Goal: Transaction & Acquisition: Purchase product/service

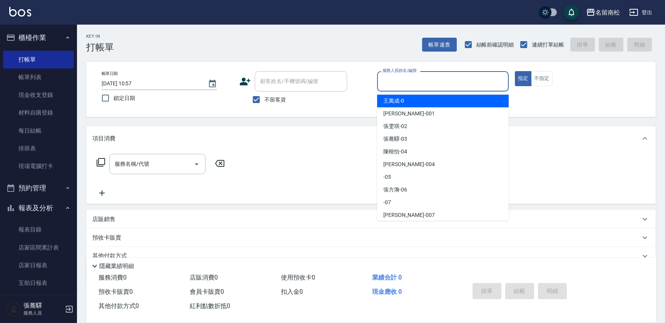
click at [415, 81] on input "服務人員姓名/編號" at bounding box center [443, 81] width 125 height 13
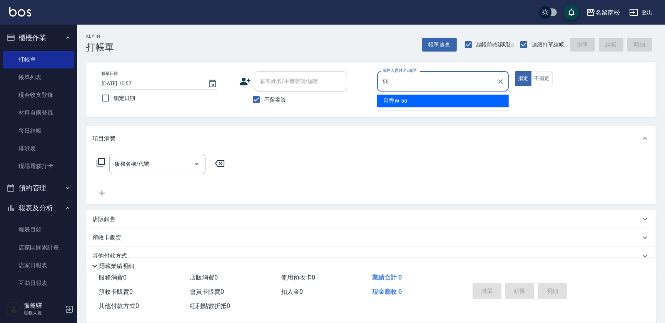
type input "[PERSON_NAME]-55"
type button "true"
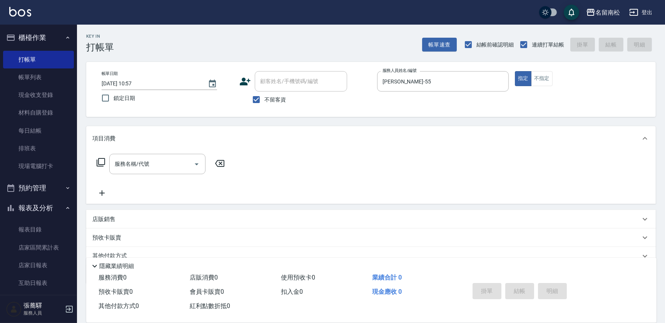
click at [101, 162] on icon at bounding box center [100, 162] width 9 height 9
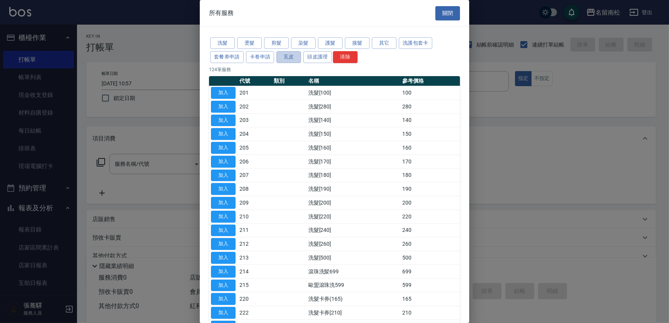
drag, startPoint x: 292, startPoint y: 57, endPoint x: 305, endPoint y: 72, distance: 19.9
click at [297, 61] on button "瓦皮" at bounding box center [288, 57] width 25 height 12
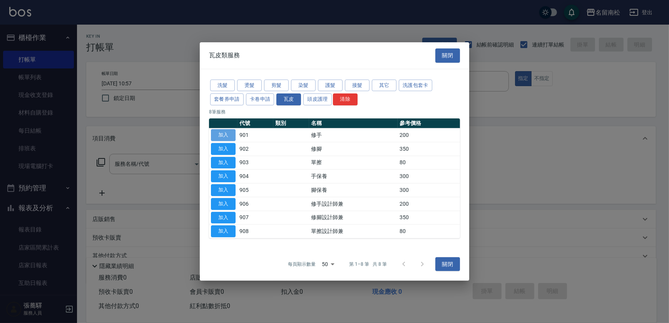
click at [221, 136] on button "加入" at bounding box center [223, 135] width 25 height 12
type input "修手(901)"
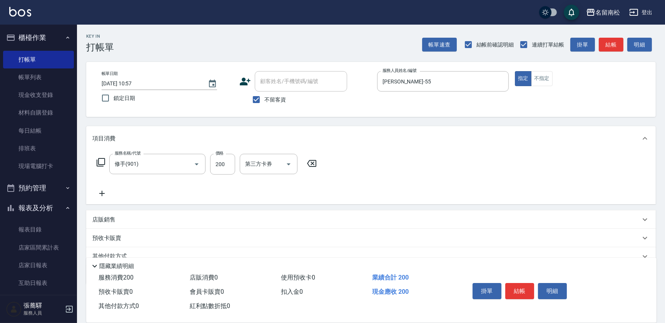
click at [99, 159] on icon at bounding box center [100, 162] width 9 height 9
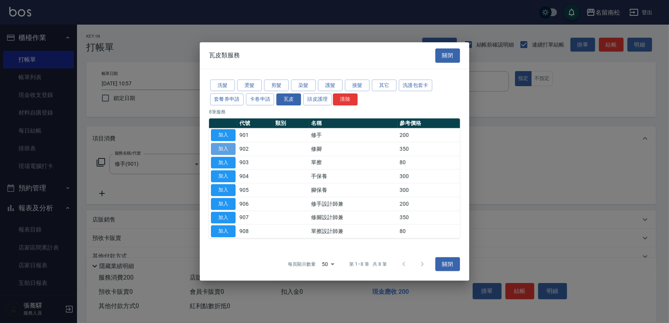
click at [229, 150] on button "加入" at bounding box center [223, 149] width 25 height 12
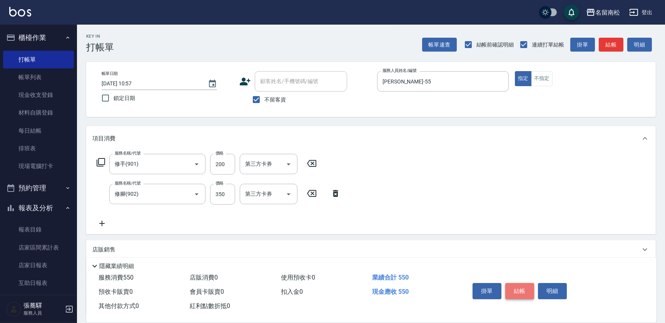
drag, startPoint x: 518, startPoint y: 291, endPoint x: 511, endPoint y: 291, distance: 6.9
click at [516, 290] on button "結帳" at bounding box center [519, 291] width 29 height 16
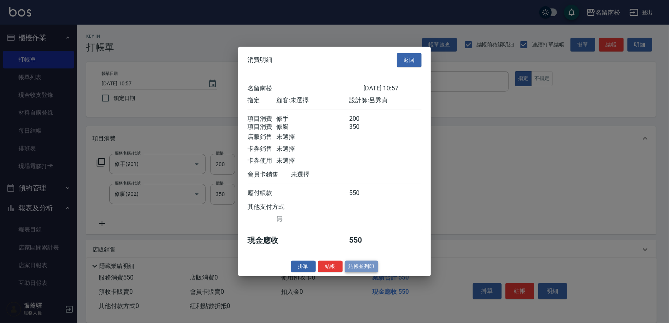
click at [360, 270] on button "結帳並列印" at bounding box center [361, 267] width 33 height 12
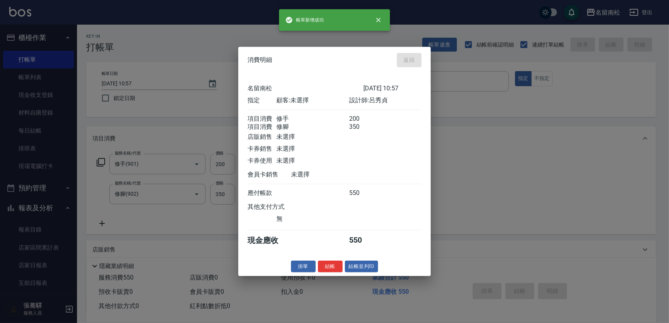
type input "[DATE] 13:06"
